Goal: Task Accomplishment & Management: Use online tool/utility

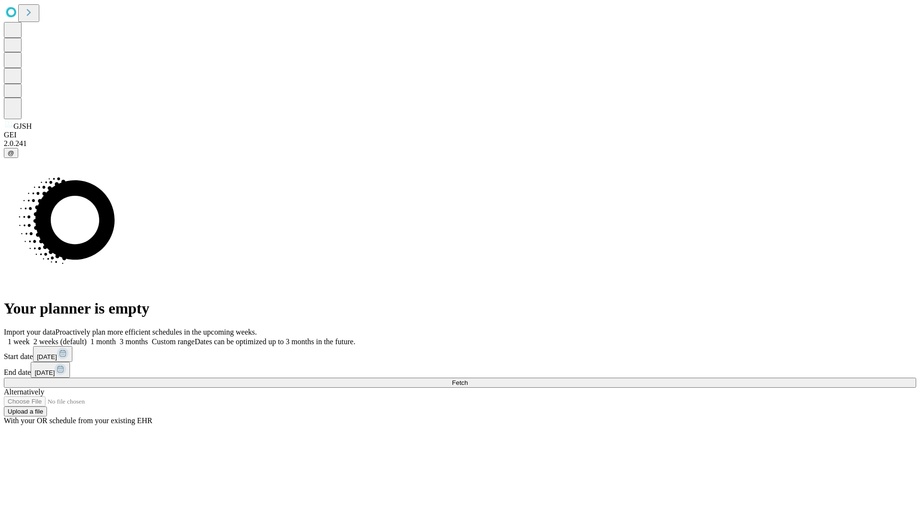
click at [468, 379] on span "Fetch" at bounding box center [460, 382] width 16 height 7
